Goal: Check status: Check status

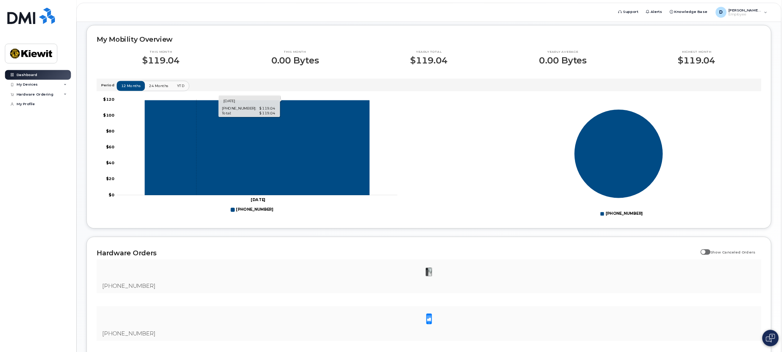
scroll to position [205, 0]
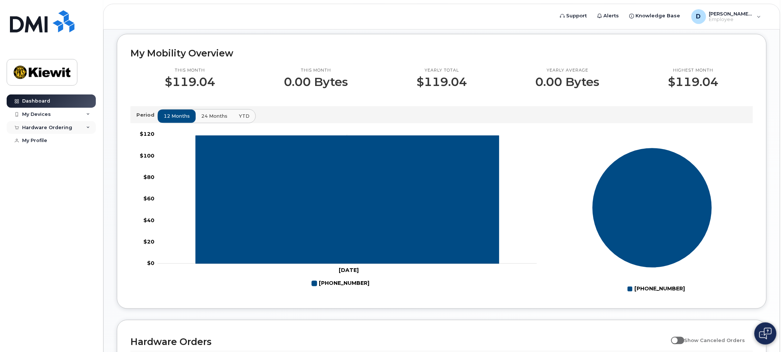
click at [43, 127] on div "Hardware Ordering" at bounding box center [47, 128] width 50 height 6
click at [34, 138] on div "My Orders" at bounding box center [38, 141] width 27 height 7
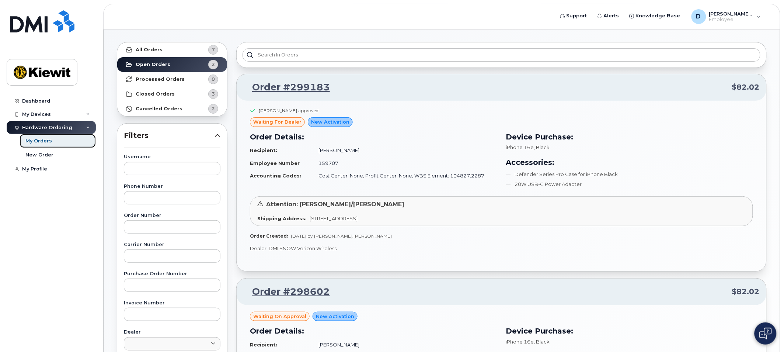
scroll to position [41, 0]
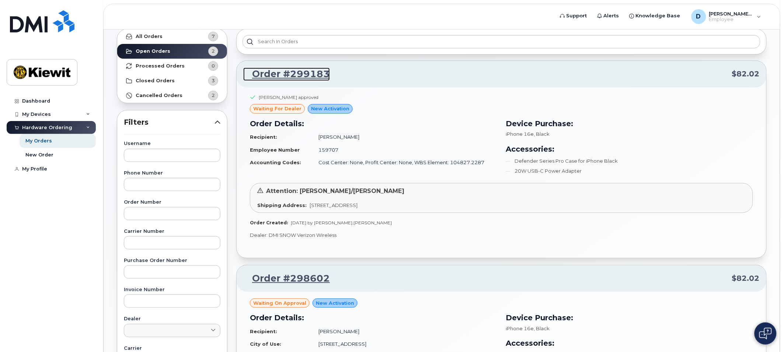
click at [315, 74] on link "Order #299183" at bounding box center [286, 73] width 87 height 13
click at [307, 74] on link "Order #299183" at bounding box center [286, 73] width 87 height 13
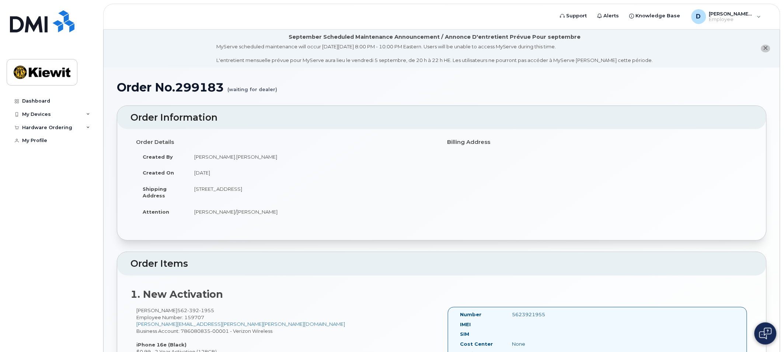
click at [636, 79] on div "Order No.299183 (waiting for dealer) × Share This Order If you want to allow ot…" at bounding box center [442, 261] width 677 height 388
click at [46, 127] on div "Hardware Ordering" at bounding box center [47, 128] width 50 height 6
click at [48, 142] on div "My Orders" at bounding box center [38, 141] width 27 height 7
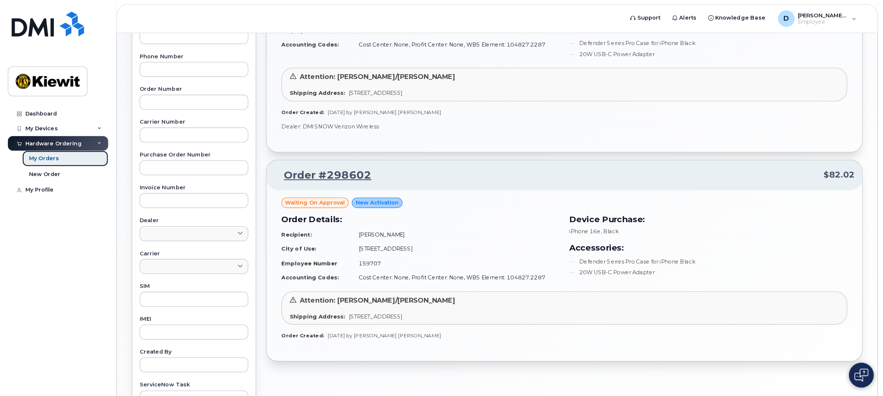
scroll to position [164, 0]
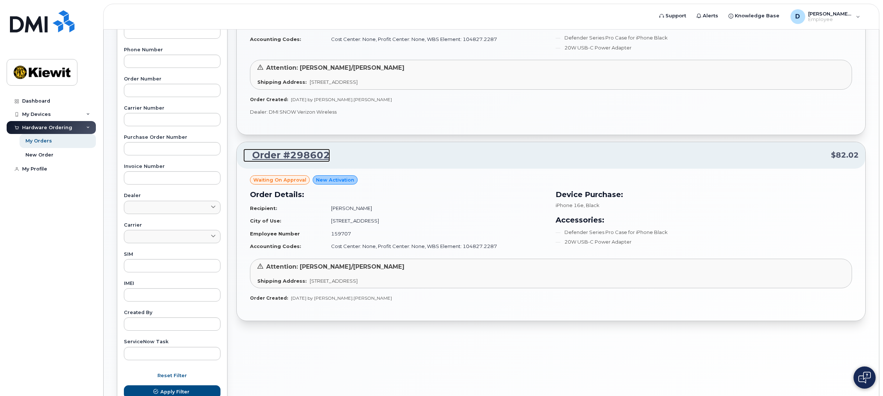
click at [311, 157] on link "Order #298602" at bounding box center [286, 155] width 87 height 13
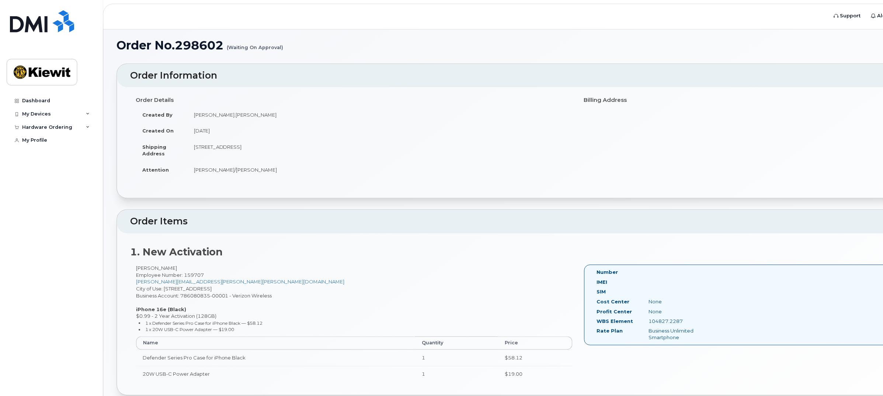
scroll to position [42, 0]
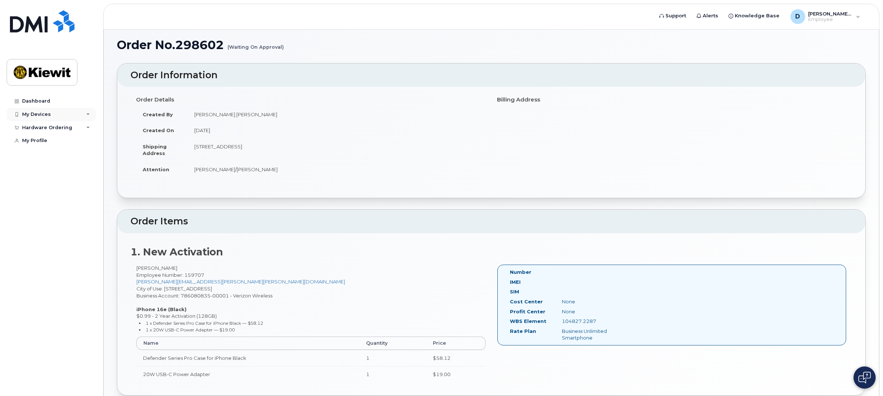
click at [48, 117] on div "My Devices" at bounding box center [36, 114] width 29 height 6
click at [61, 206] on div "Hardware Ordering" at bounding box center [47, 203] width 50 height 6
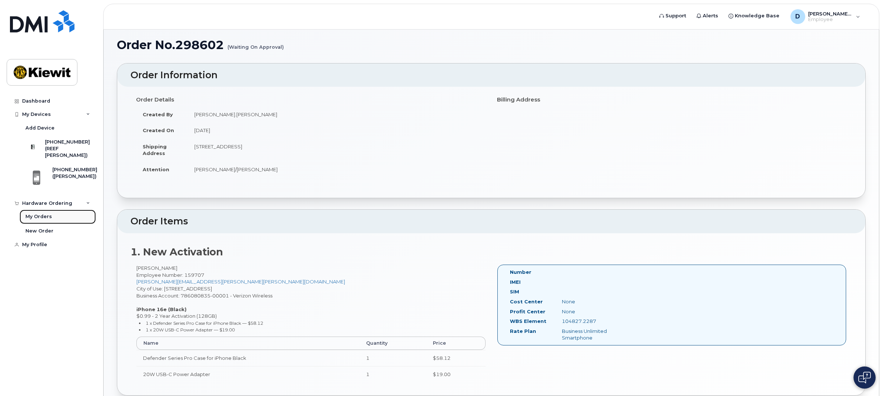
click at [52, 220] on link "My Orders" at bounding box center [58, 216] width 76 height 14
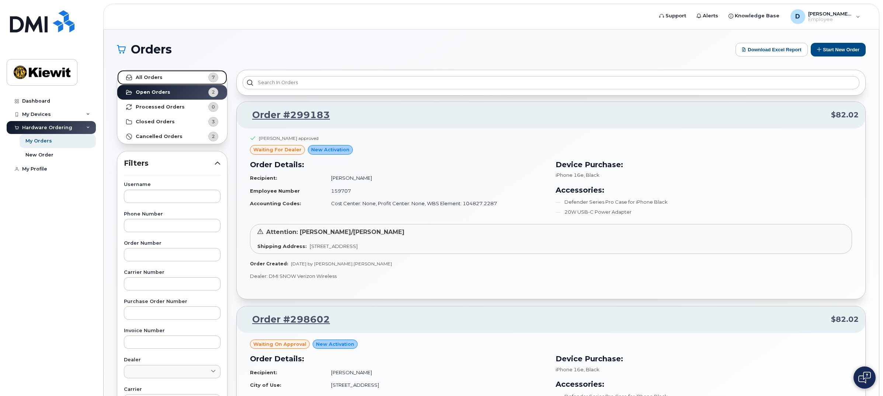
click at [146, 79] on strong "All Orders" at bounding box center [149, 77] width 27 height 6
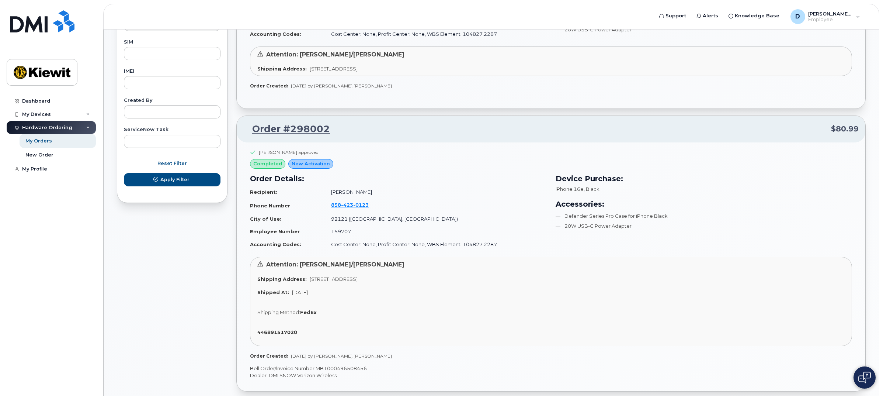
scroll to position [369, 0]
